Goal: Navigation & Orientation: Find specific page/section

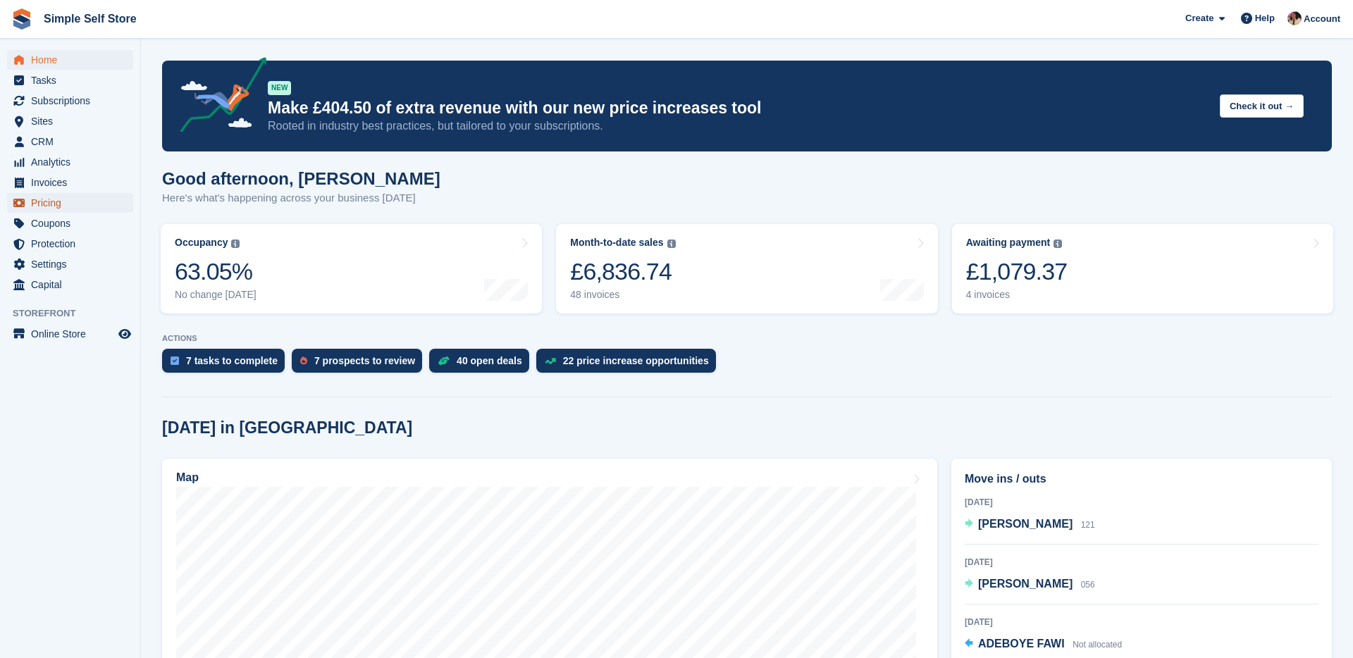
click at [59, 211] on span "Pricing" at bounding box center [73, 203] width 85 height 20
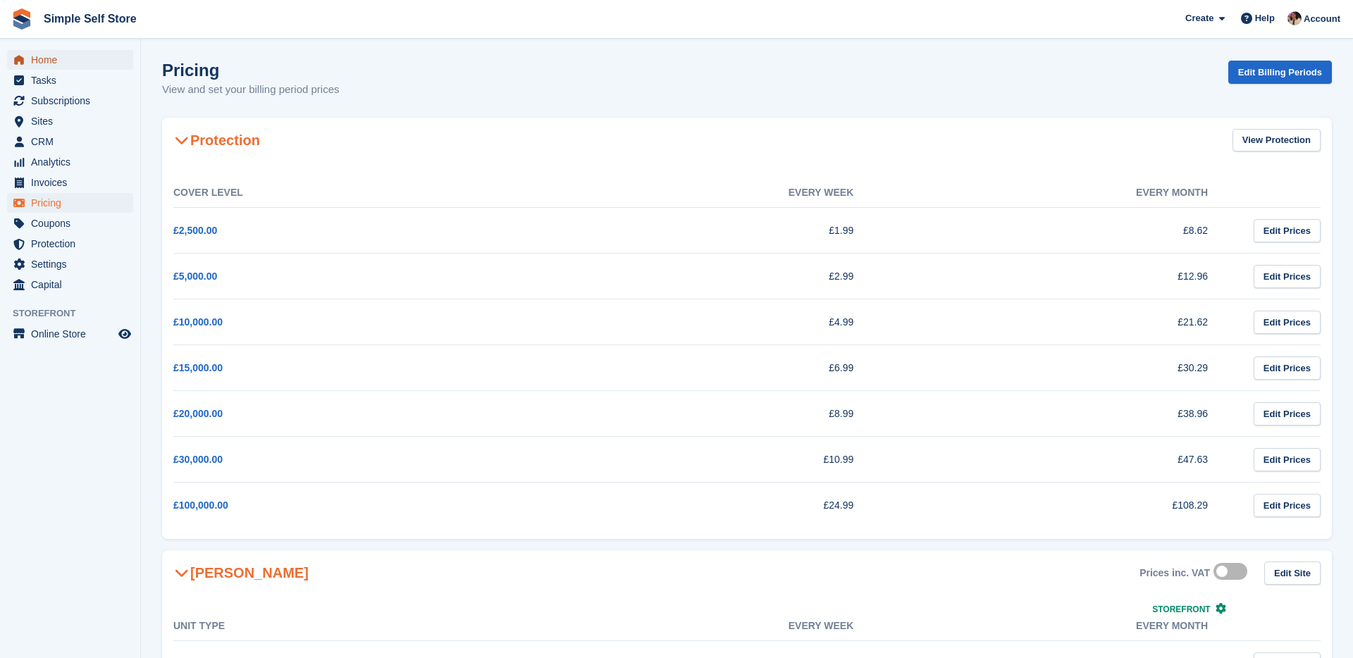
click at [56, 57] on span "Home" at bounding box center [73, 60] width 85 height 20
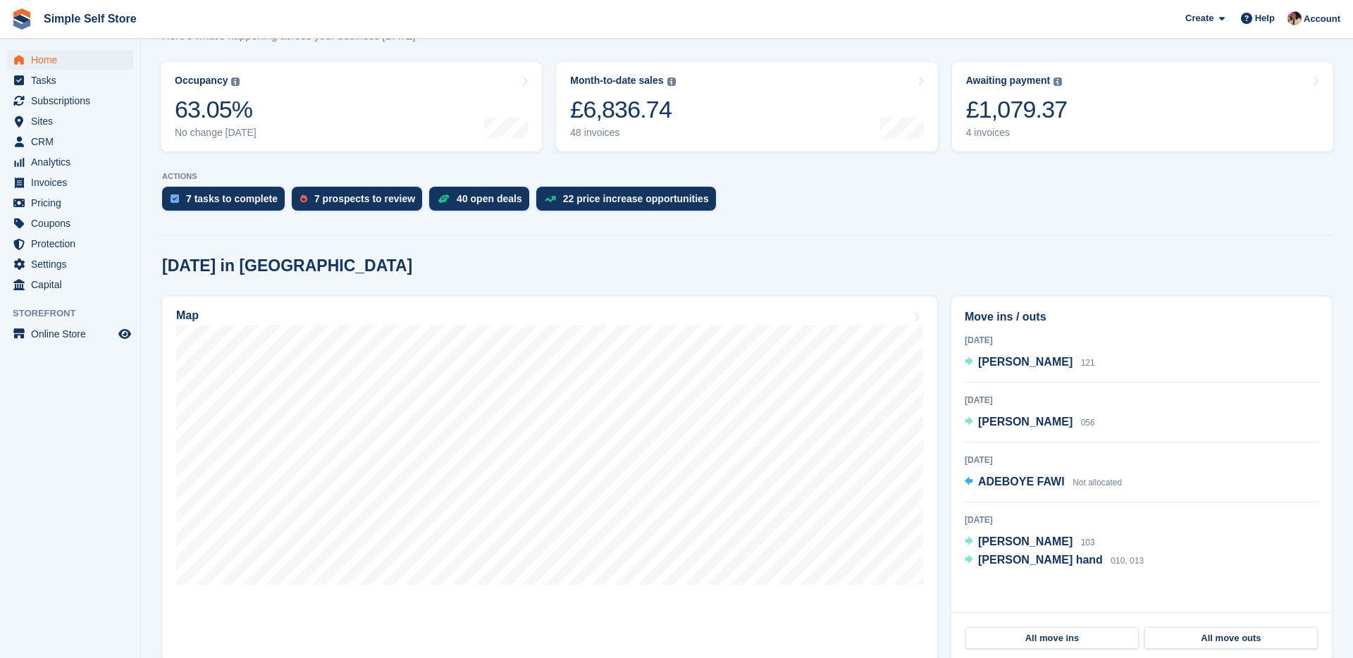
scroll to position [172, 0]
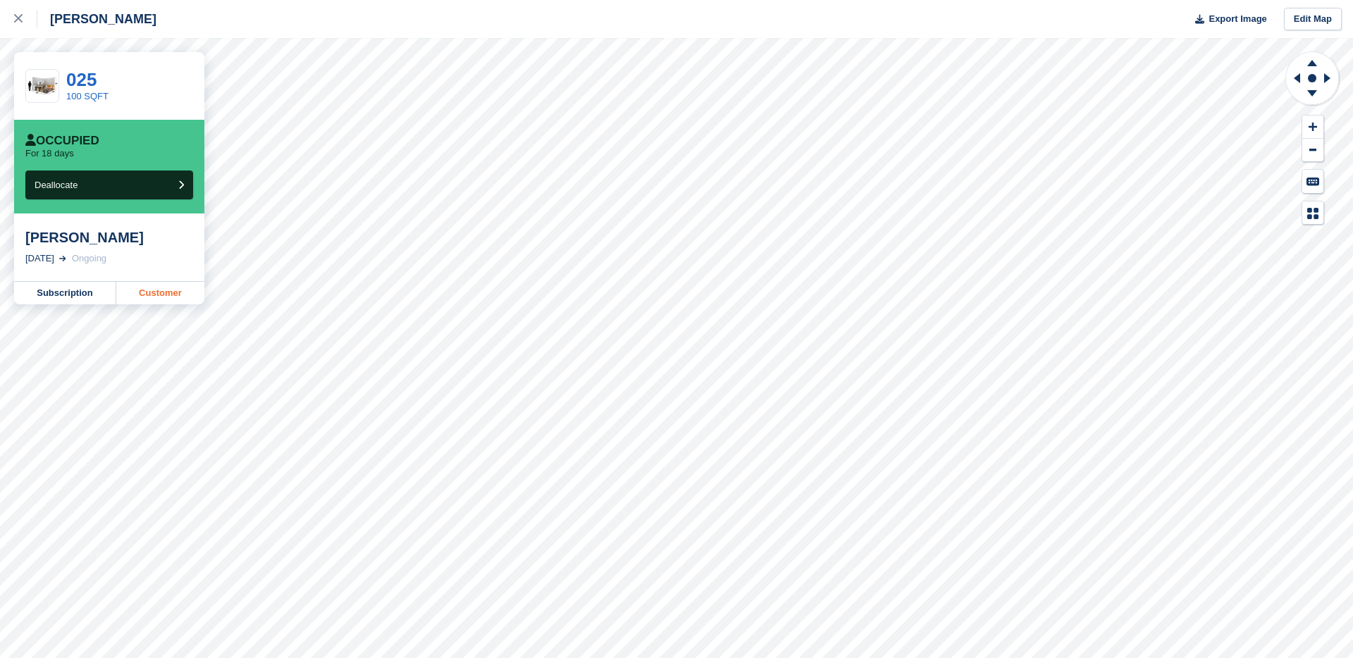
click at [146, 292] on link "Customer" at bounding box center [160, 293] width 88 height 23
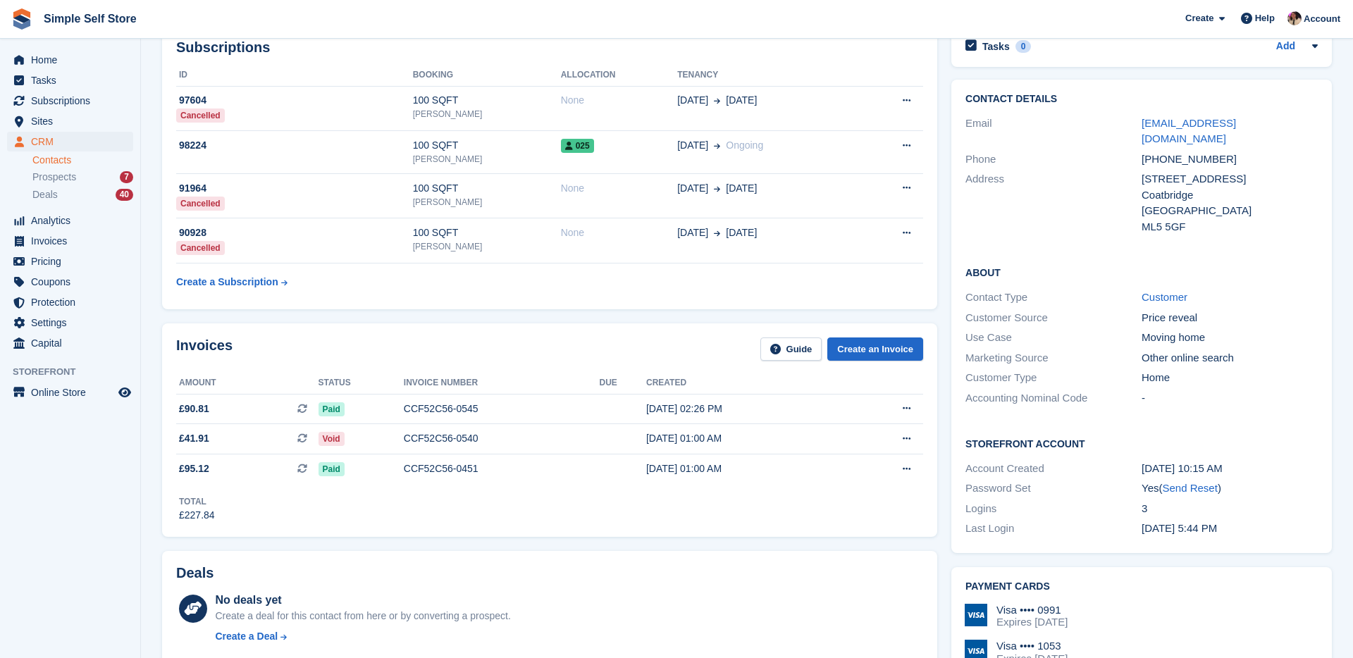
scroll to position [90, 0]
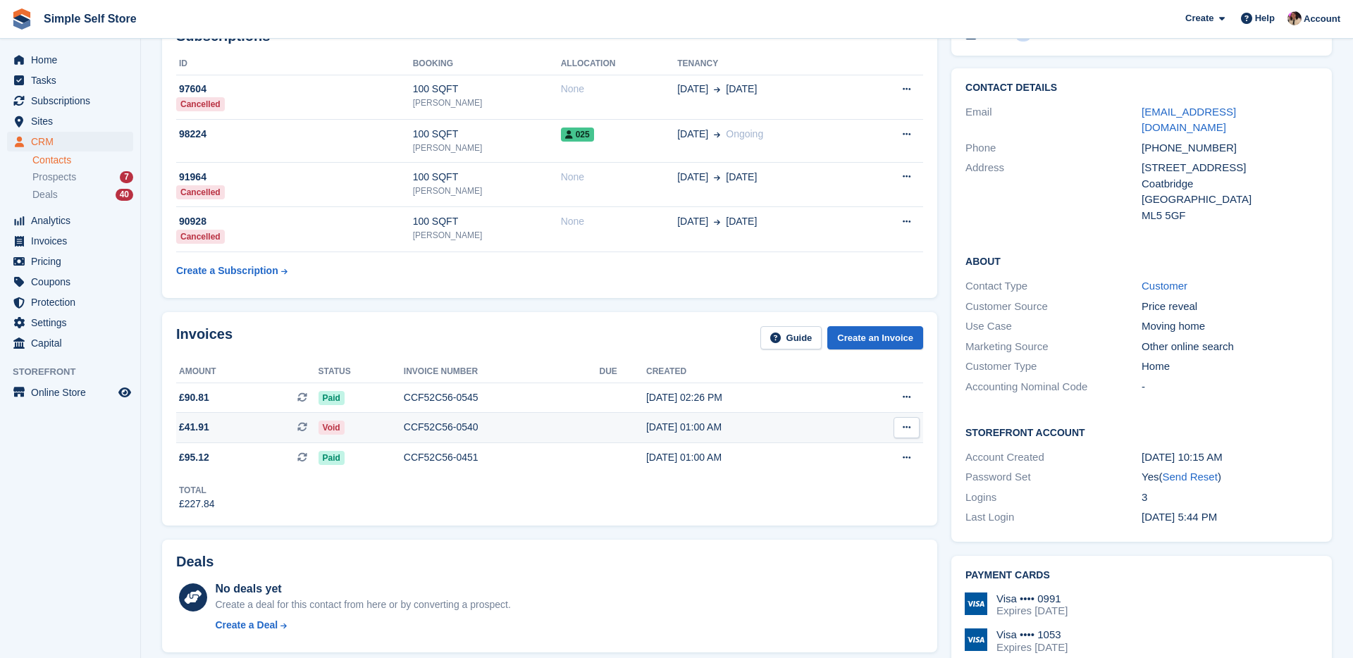
click at [222, 440] on td "£41.91 This is a recurring subscription invoice." at bounding box center [247, 428] width 142 height 30
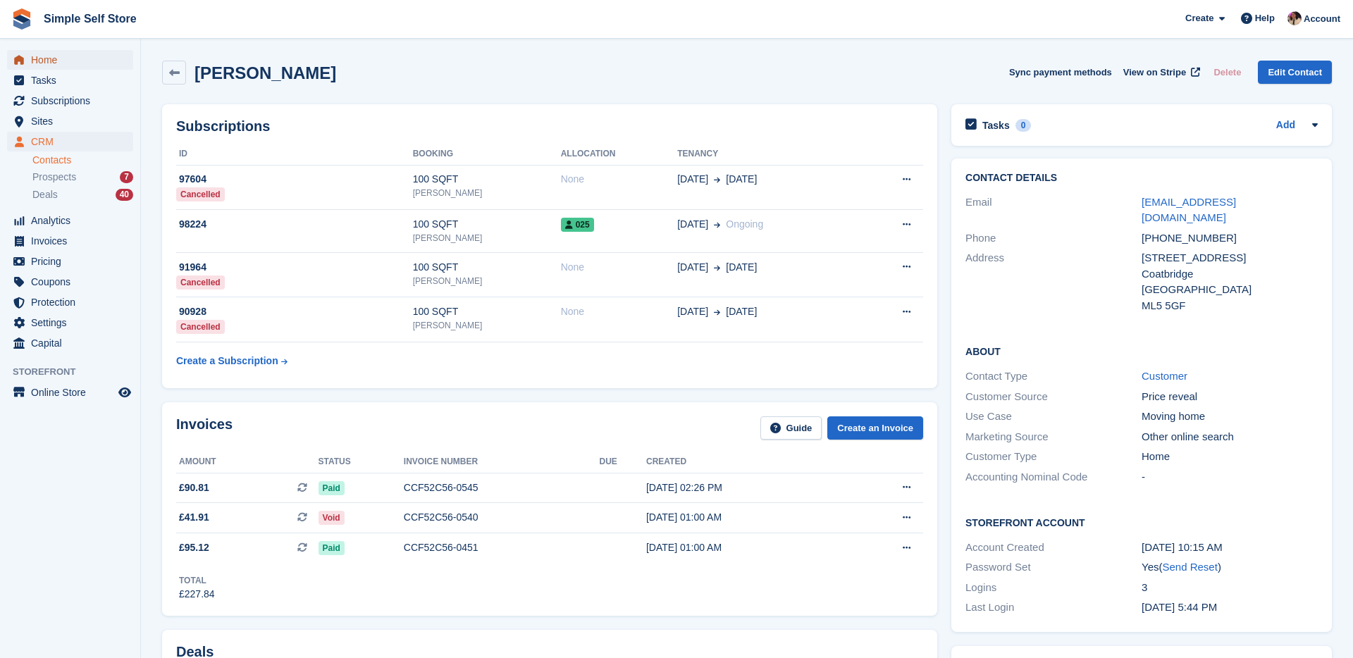
click at [44, 53] on span "Home" at bounding box center [73, 60] width 85 height 20
